Goal: Task Accomplishment & Management: Manage account settings

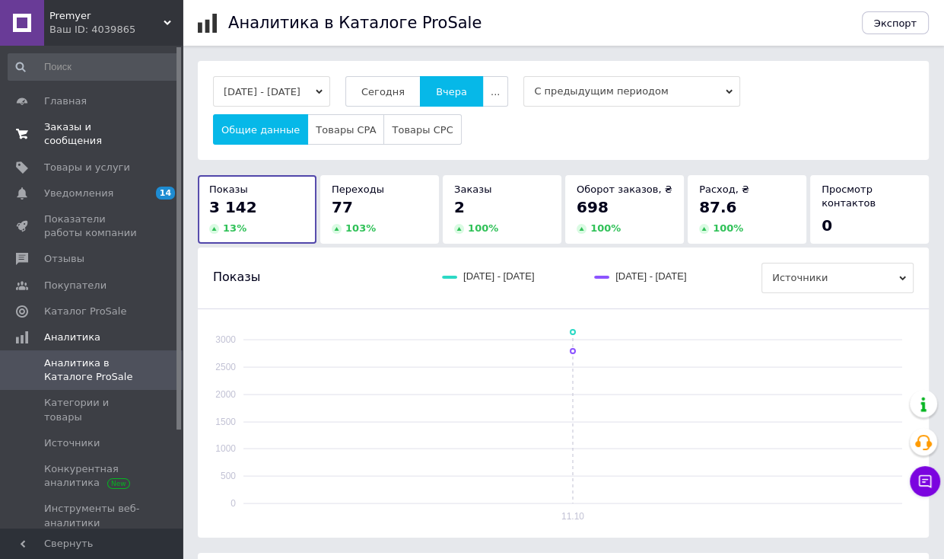
drag, startPoint x: 0, startPoint y: 0, endPoint x: 97, endPoint y: 127, distance: 160.1
click at [97, 127] on span "Заказы и сообщения" at bounding box center [92, 133] width 97 height 27
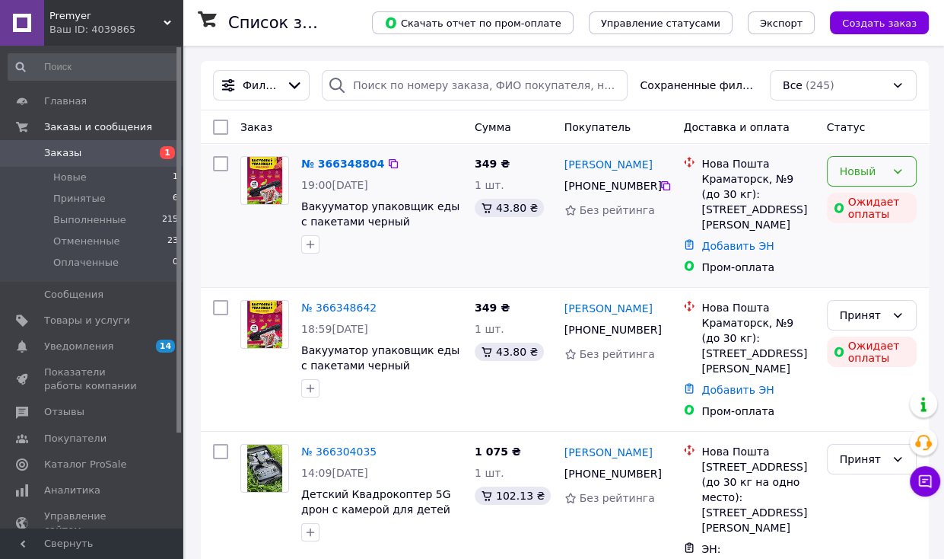
click at [902, 167] on icon at bounding box center [898, 171] width 12 height 12
click at [876, 205] on li "Принят" at bounding box center [871, 204] width 88 height 27
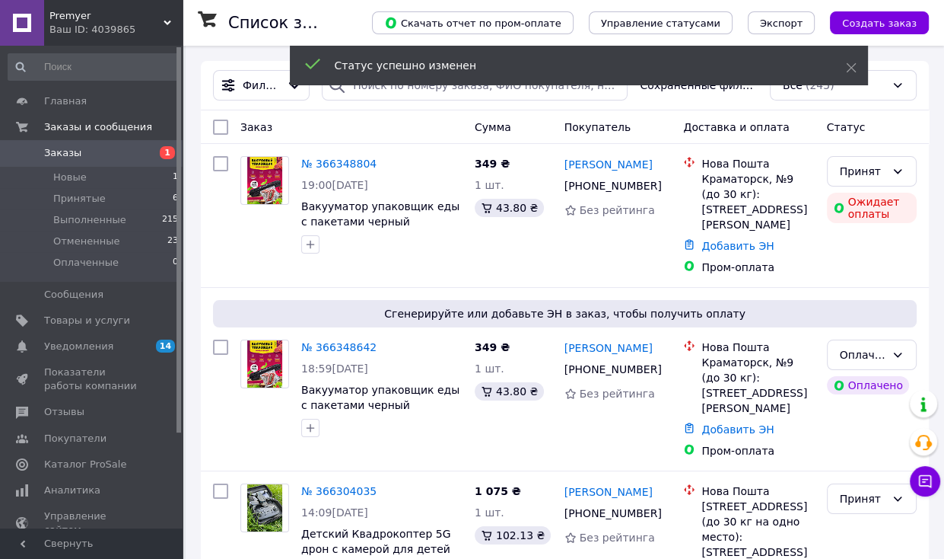
click at [122, 466] on span "Каталог ProSale" at bounding box center [92, 464] width 97 height 14
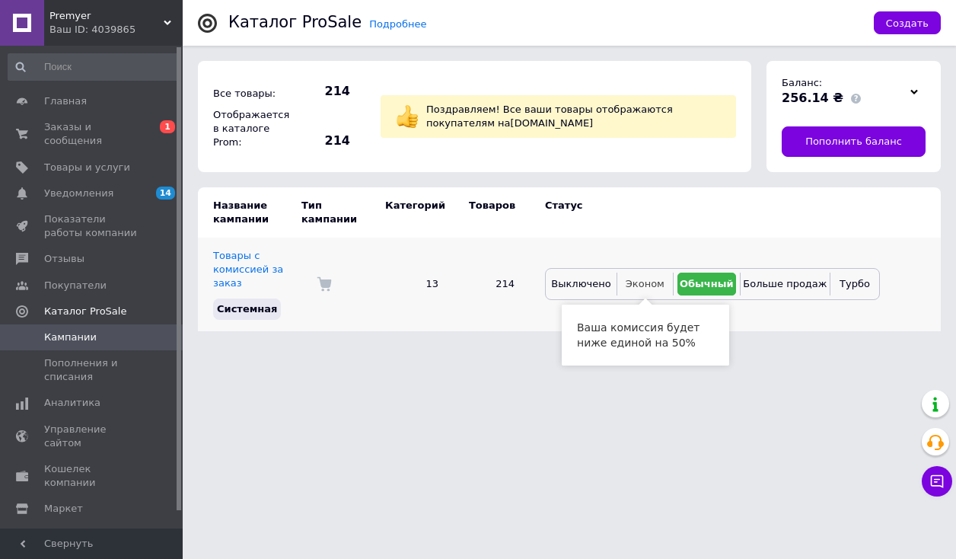
click at [638, 276] on button "Эконом" at bounding box center [645, 283] width 48 height 23
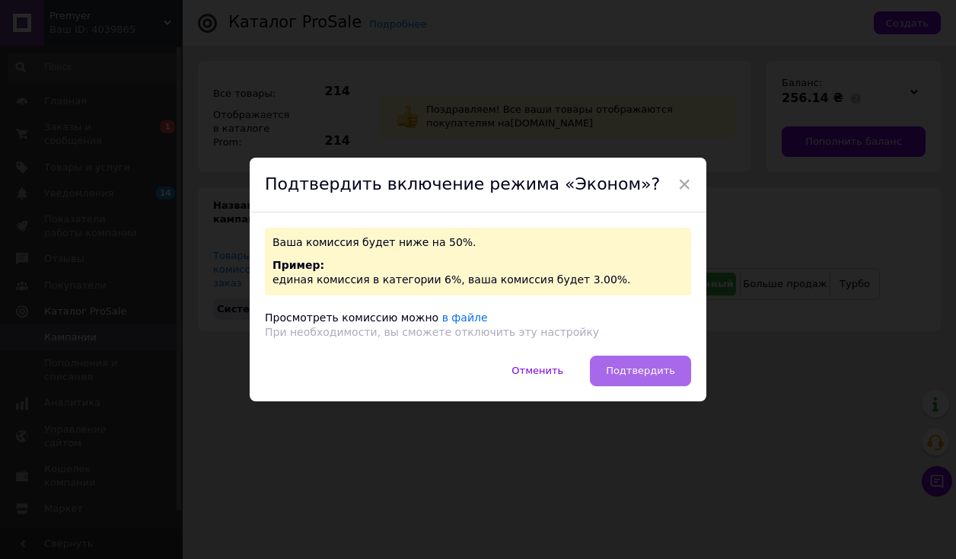
click at [639, 365] on span "Подтвердить" at bounding box center [640, 370] width 69 height 11
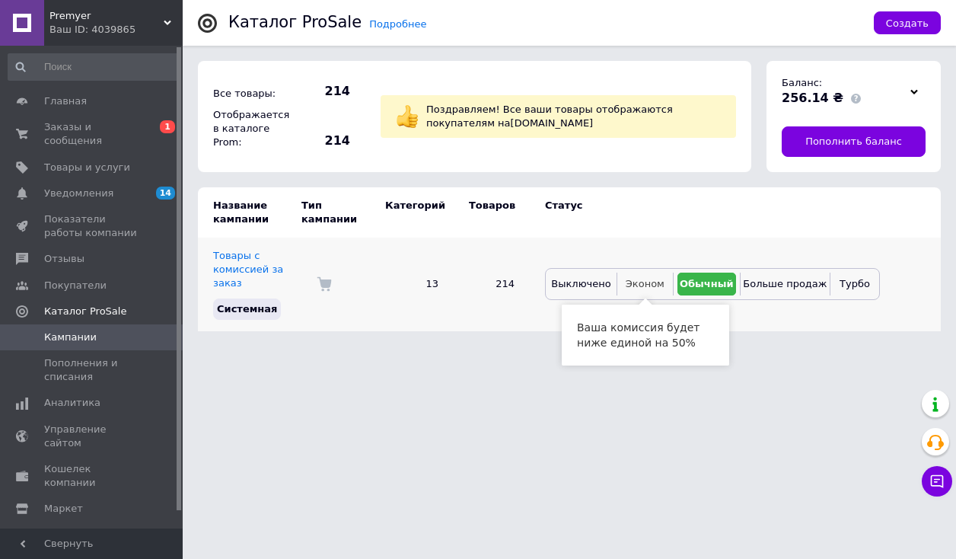
click at [646, 286] on span "Эконом" at bounding box center [645, 283] width 39 height 11
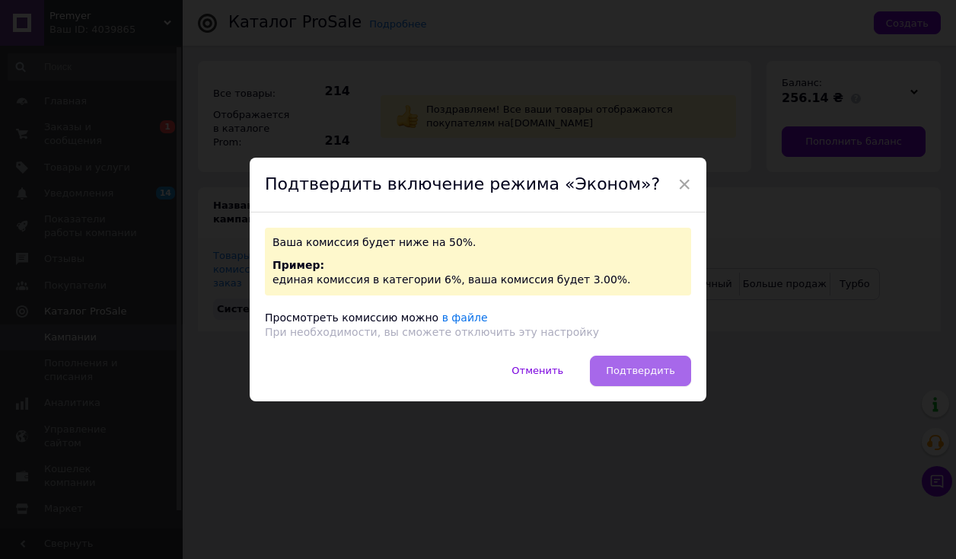
click at [656, 370] on span "Подтвердить" at bounding box center [640, 370] width 69 height 11
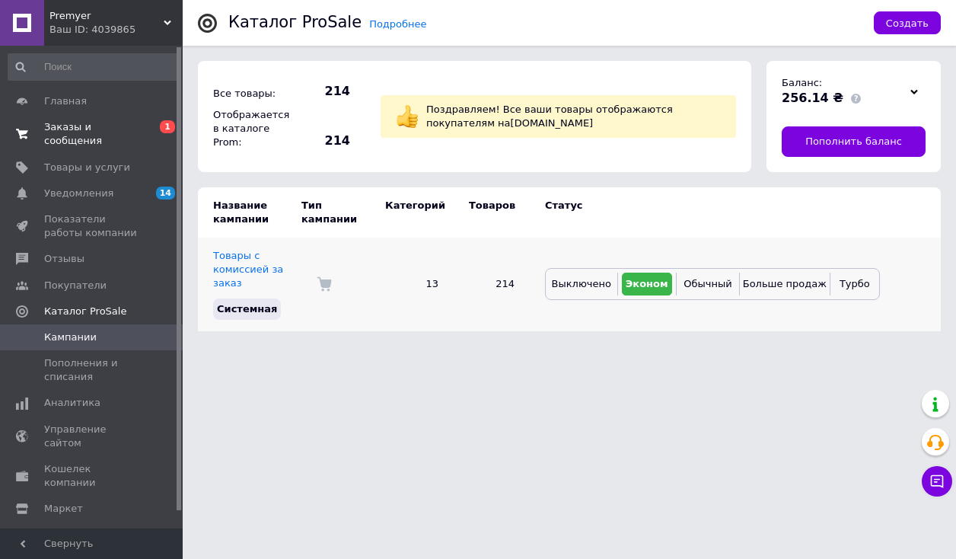
click at [131, 126] on span "Заказы и сообщения" at bounding box center [92, 133] width 97 height 27
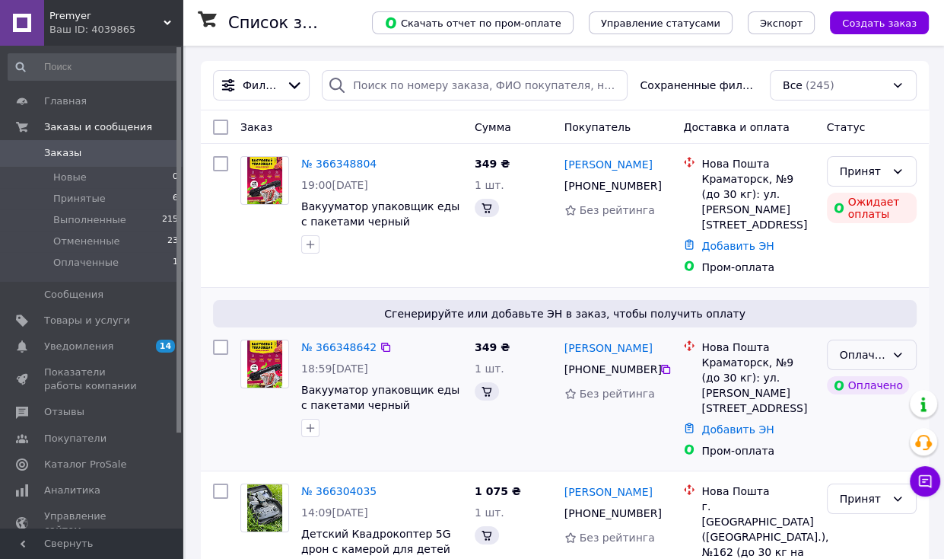
click at [903, 339] on div "Оплаченный" at bounding box center [872, 354] width 90 height 30
click at [874, 368] on li "Принят" at bounding box center [871, 371] width 88 height 27
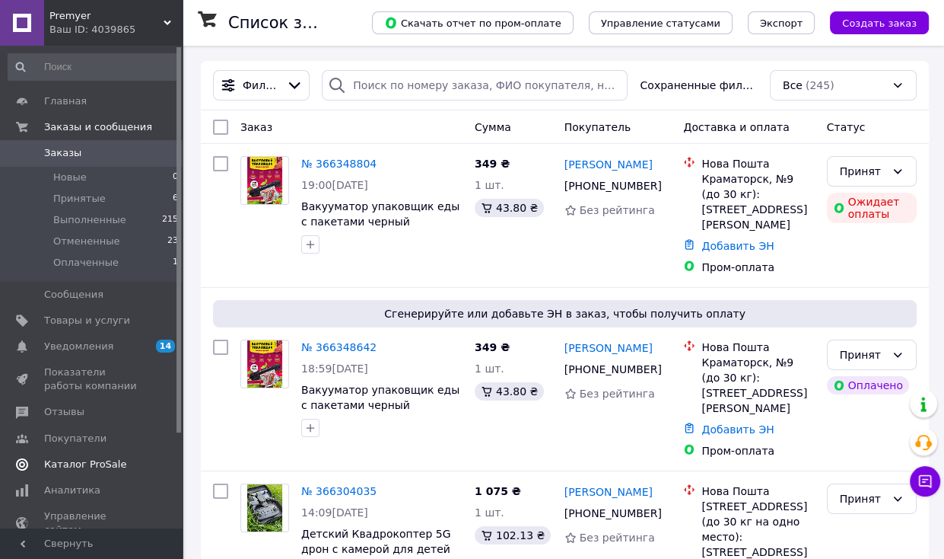
click at [116, 468] on span "Каталог ProSale" at bounding box center [92, 464] width 97 height 14
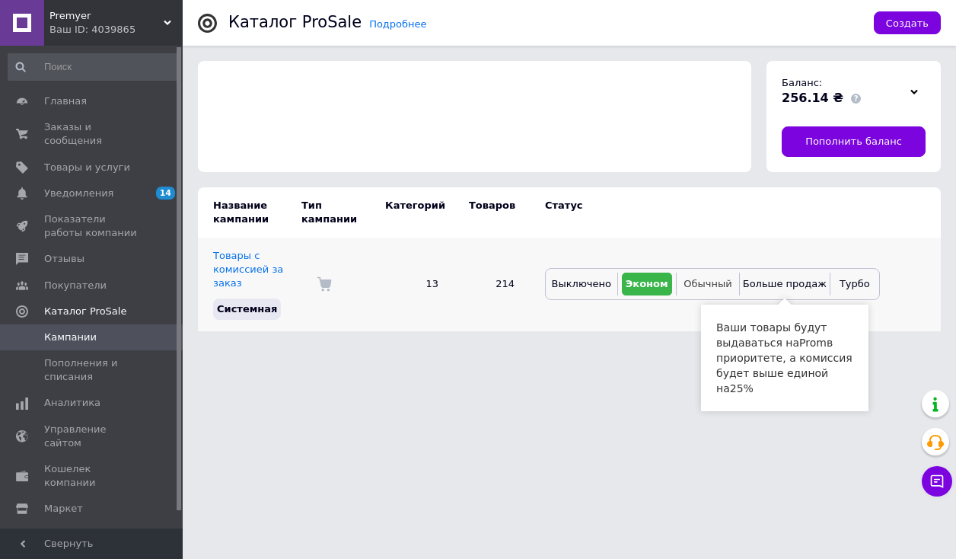
click at [716, 284] on span "Обычный" at bounding box center [707, 283] width 48 height 11
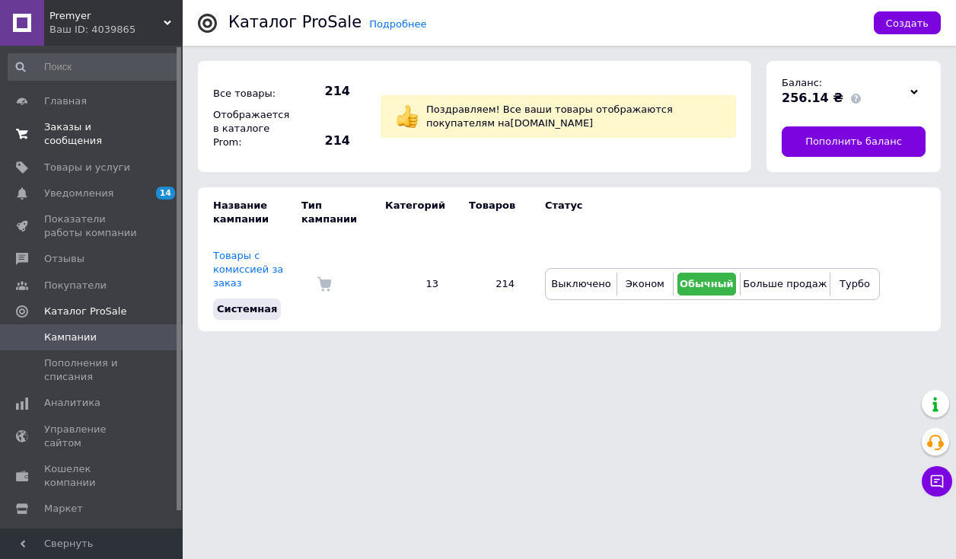
click at [141, 129] on span "0 0" at bounding box center [162, 133] width 42 height 27
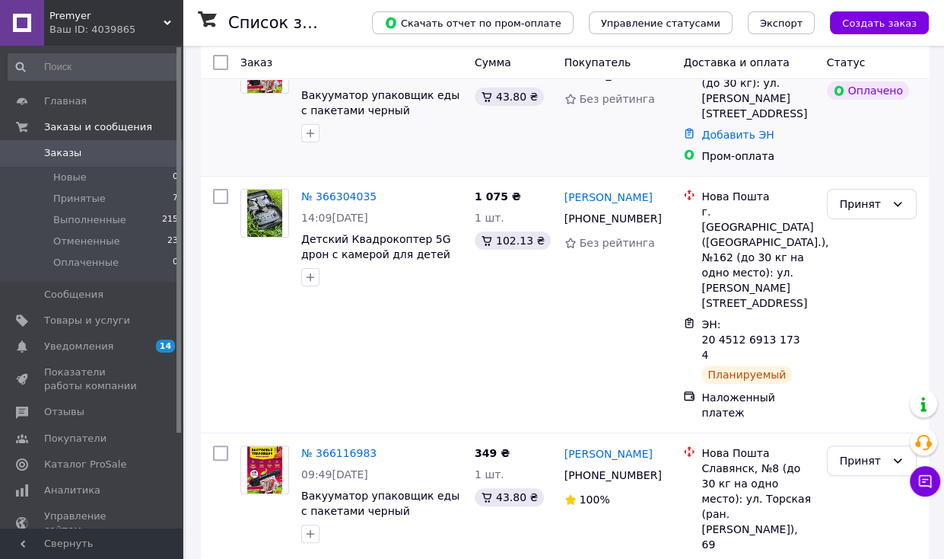
scroll to position [304, 0]
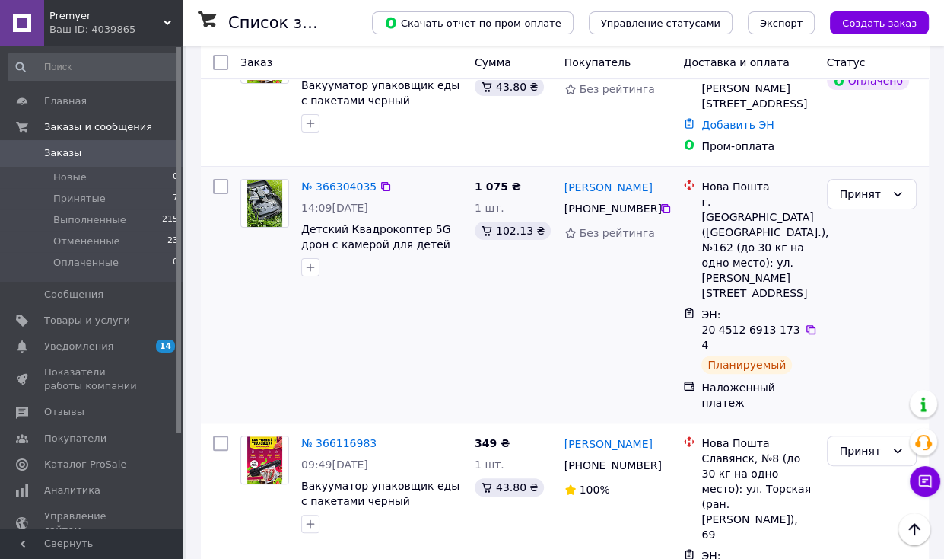
click at [237, 291] on div "№ 366304035 14:09[DATE] Детский Квадрокоптер 5G дрон с камерой для детей 8К HD …" at bounding box center [351, 295] width 234 height 244
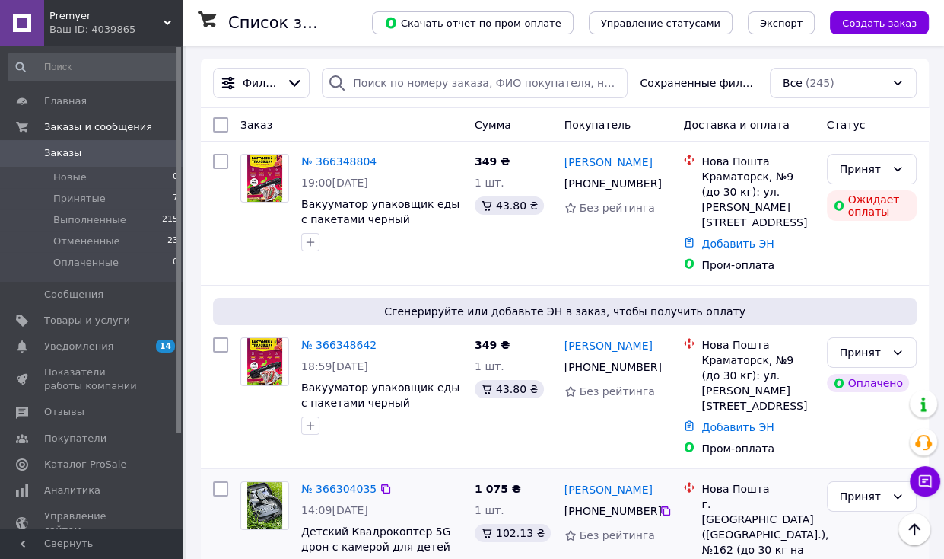
scroll to position [0, 0]
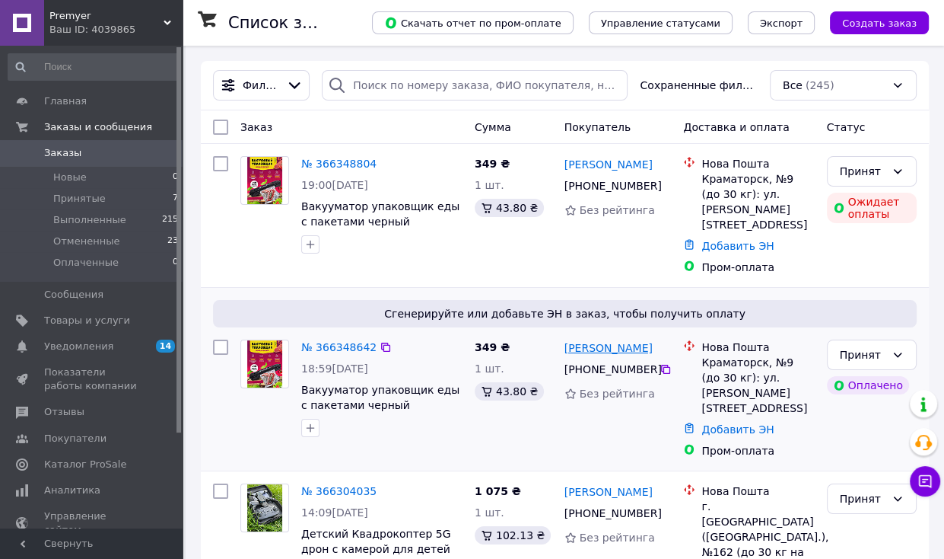
drag, startPoint x: 670, startPoint y: 324, endPoint x: 607, endPoint y: 326, distance: 62.4
click at [607, 338] on div "[PERSON_NAME]" at bounding box center [618, 347] width 110 height 19
copy link "[PERSON_NAME]"
click at [268, 403] on div at bounding box center [264, 388] width 61 height 110
drag, startPoint x: 660, startPoint y: 323, endPoint x: 626, endPoint y: 320, distance: 34.5
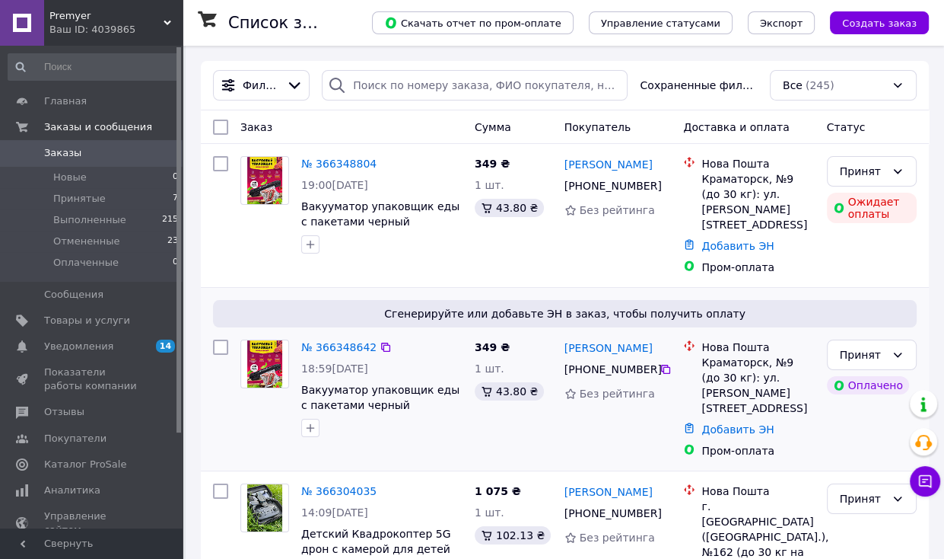
click at [626, 333] on div "[PERSON_NAME] [PHONE_NUMBER] Без рейтинга" at bounding box center [618, 398] width 119 height 131
copy link "[PERSON_NAME]"
click at [234, 406] on div at bounding box center [264, 388] width 61 height 110
drag, startPoint x: 181, startPoint y: 387, endPoint x: 268, endPoint y: 369, distance: 88.5
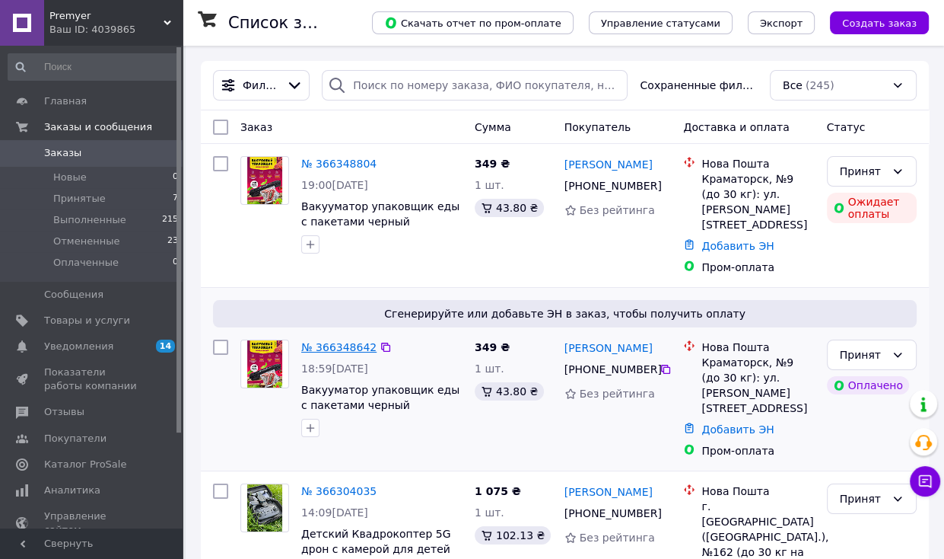
click at [330, 341] on link "№ 366348642" at bounding box center [338, 347] width 75 height 12
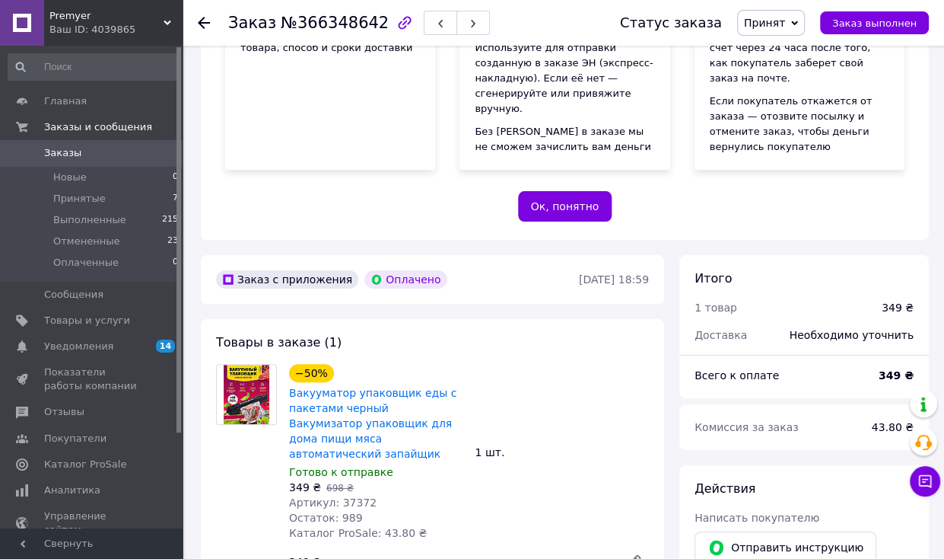
scroll to position [381, 0]
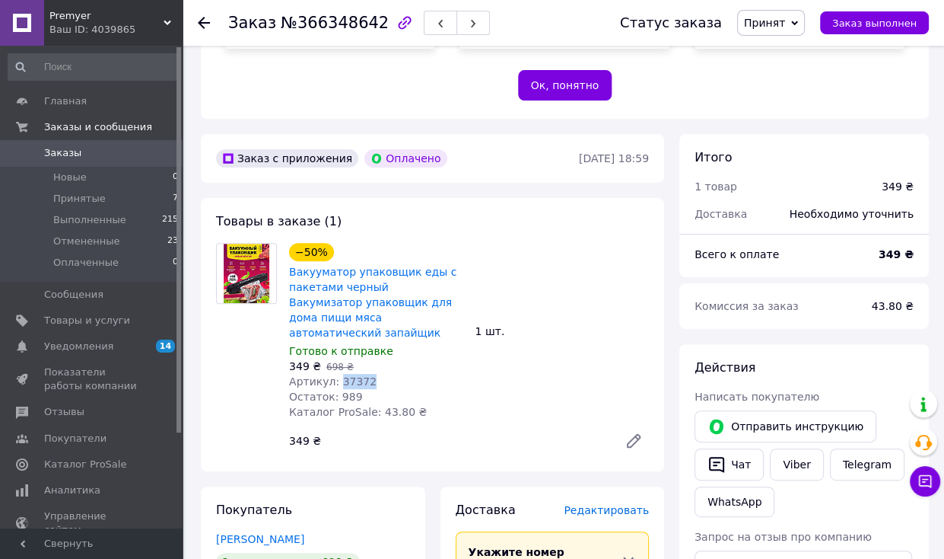
drag, startPoint x: 333, startPoint y: 334, endPoint x: 371, endPoint y: 335, distance: 37.3
click at [371, 374] on div "Артикул: 37372" at bounding box center [376, 381] width 174 height 15
copy span "37372"
click at [793, 149] on div "Итого" at bounding box center [804, 158] width 219 height 18
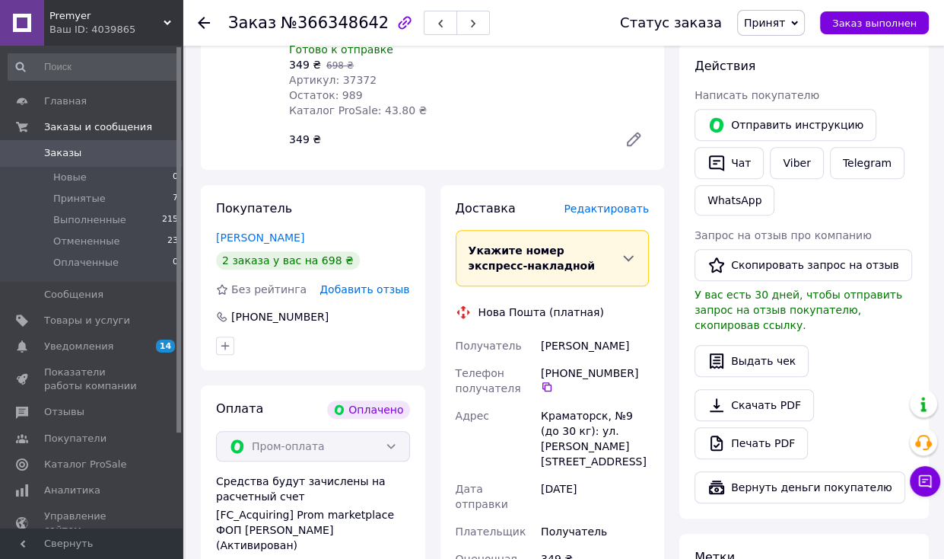
scroll to position [685, 0]
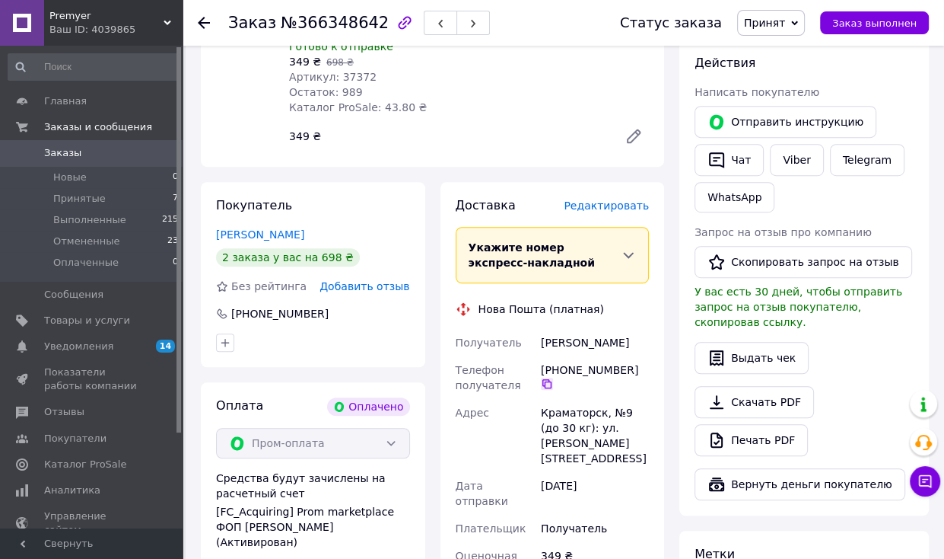
click at [553, 377] on icon at bounding box center [547, 383] width 12 height 12
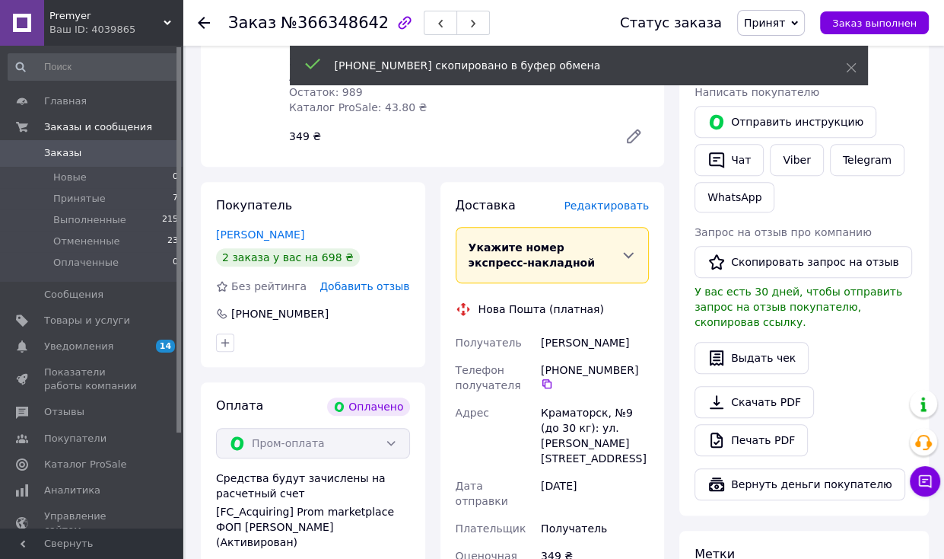
click at [913, 386] on div "Скачать PDF   Печать PDF" at bounding box center [804, 421] width 219 height 70
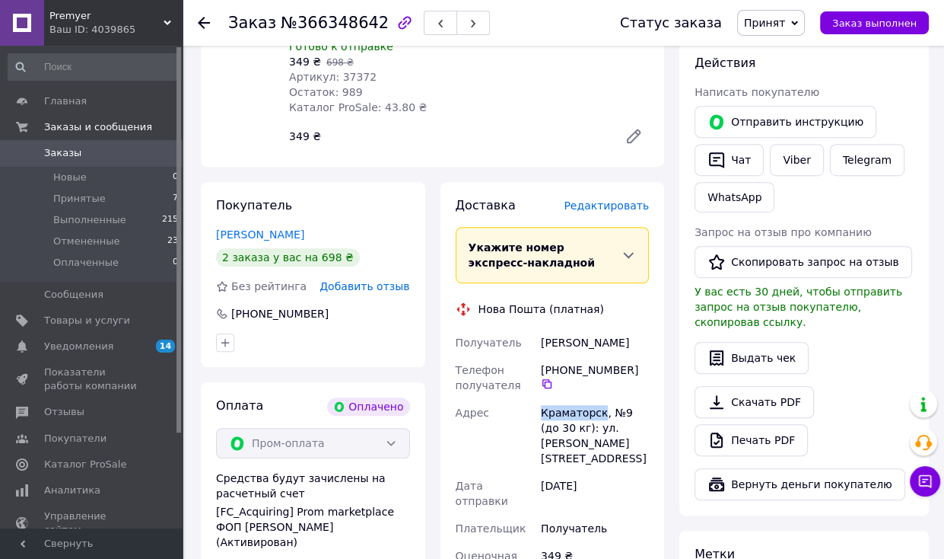
drag, startPoint x: 543, startPoint y: 366, endPoint x: 597, endPoint y: 365, distance: 54.0
click at [597, 399] on div "Краматорск, №9 (до 30 кг): ул. [PERSON_NAME][STREET_ADDRESS]" at bounding box center [595, 435] width 114 height 73
click at [900, 333] on div "Действия Написать покупателю   Отправить инструкцию   Чат Viber Telegram WhatsA…" at bounding box center [804, 277] width 219 height 445
click at [878, 386] on div "Скачать PDF   Печать PDF" at bounding box center [804, 421] width 219 height 70
click at [878, 342] on div "Выдать чек" at bounding box center [804, 358] width 219 height 32
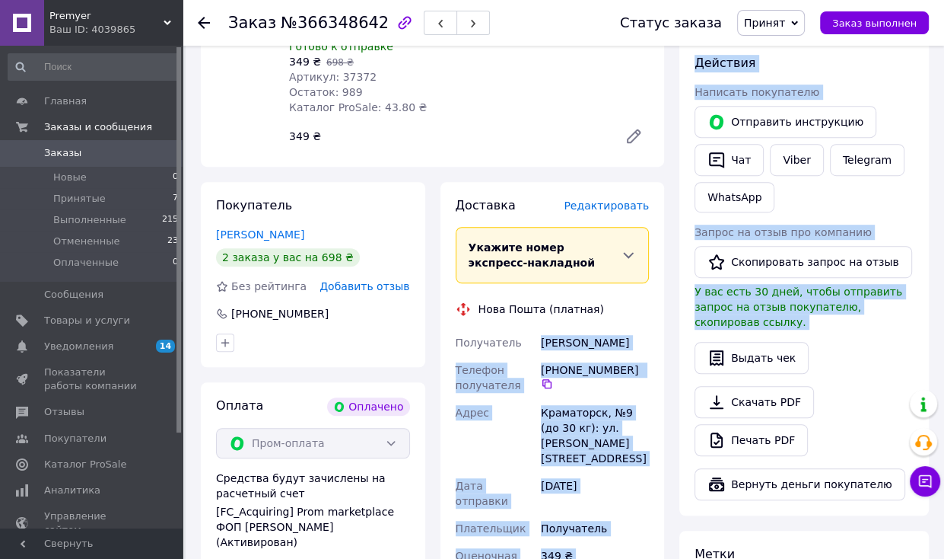
drag, startPoint x: 620, startPoint y: 295, endPoint x: 680, endPoint y: 297, distance: 60.9
click at [680, 297] on div "Заказ с приложения Оплачено [DATE] 18:59 Товары в заказе (1) −50% Вакууматор уп…" at bounding box center [565, 414] width 744 height 1169
click at [648, 329] on div "[PERSON_NAME]" at bounding box center [595, 342] width 114 height 27
click at [606, 329] on div "[PERSON_NAME]" at bounding box center [595, 342] width 114 height 27
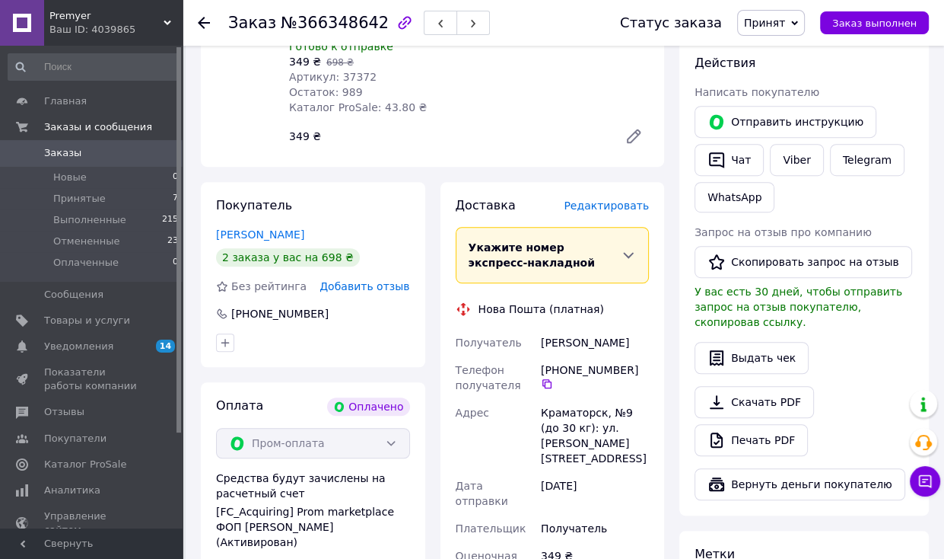
drag, startPoint x: 540, startPoint y: 297, endPoint x: 643, endPoint y: 296, distance: 102.7
click at [643, 329] on div "[PERSON_NAME]" at bounding box center [595, 342] width 114 height 27
copy div "[PERSON_NAME]"
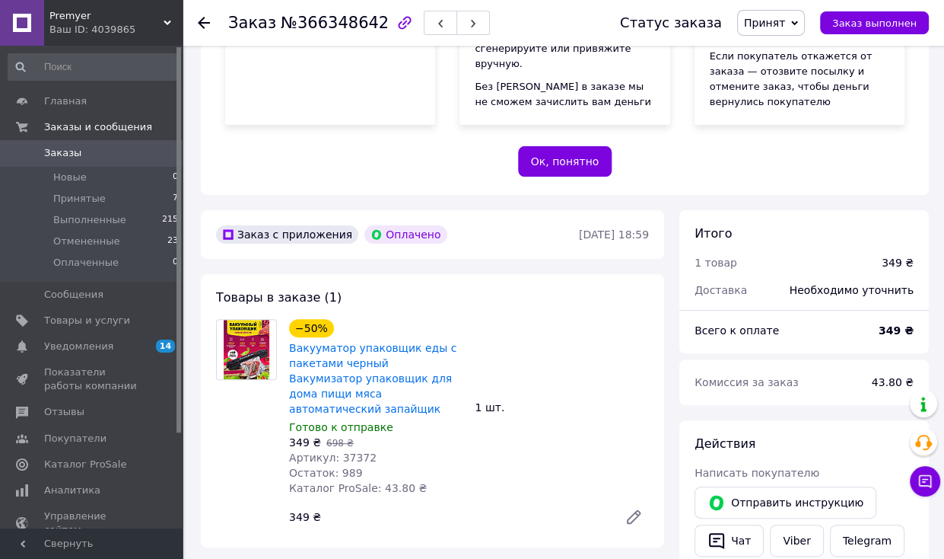
scroll to position [0, 0]
